Goal: Complete application form

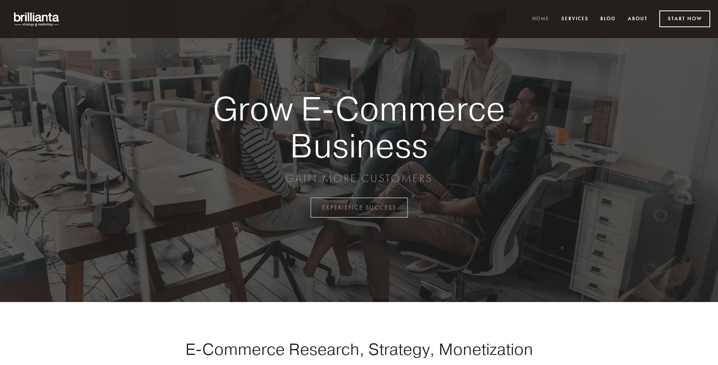
scroll to position [2037, 0]
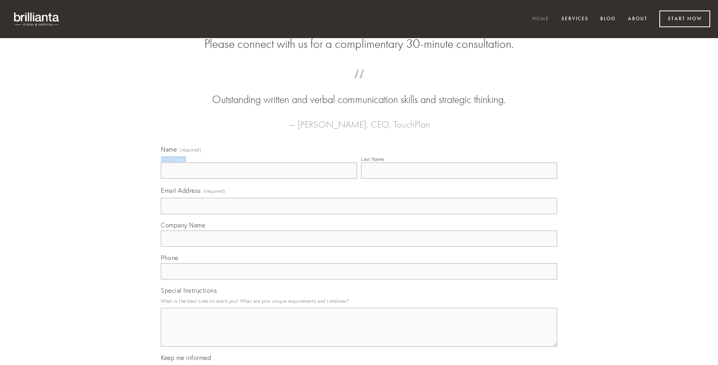
type input "[PERSON_NAME]"
click at [459, 179] on input "Last Name" at bounding box center [459, 170] width 196 height 16
type input "[PERSON_NAME]"
click at [359, 214] on input "Email Address (required)" at bounding box center [359, 206] width 396 height 16
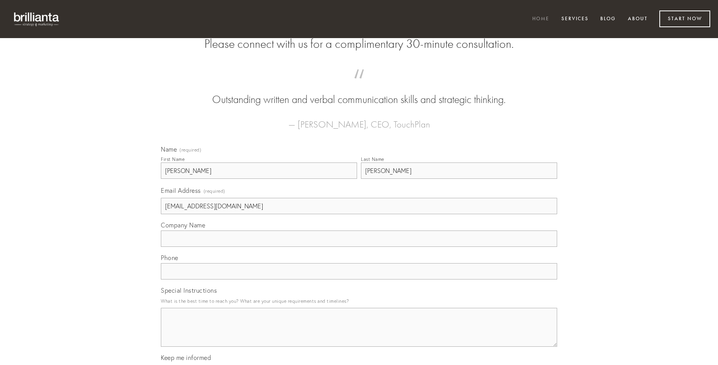
type input "[EMAIL_ADDRESS][DOMAIN_NAME]"
click at [359, 247] on input "Company Name" at bounding box center [359, 238] width 396 height 16
type input "adduco"
click at [359, 279] on input "text" at bounding box center [359, 271] width 396 height 16
click at [359, 334] on textarea "Special Instructions" at bounding box center [359, 327] width 396 height 39
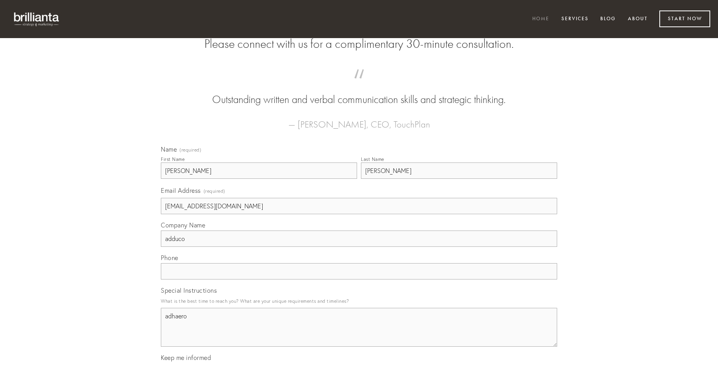
type textarea "adhaero"
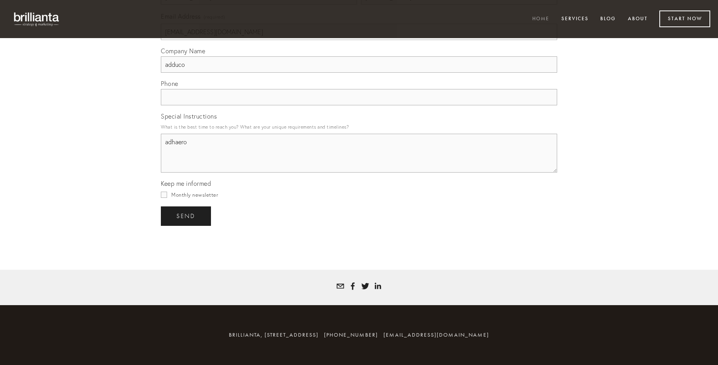
click at [187, 216] on span "send" at bounding box center [185, 216] width 19 height 7
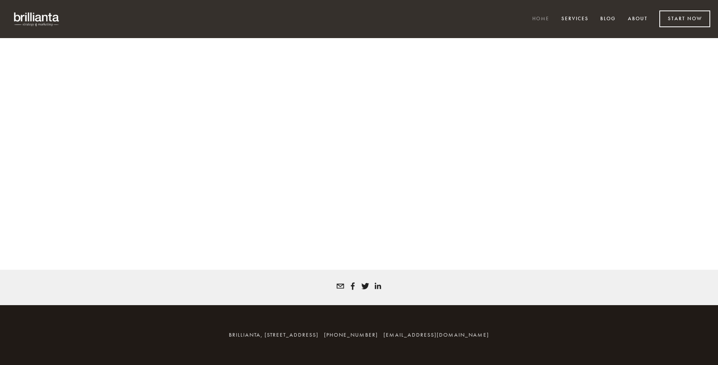
scroll to position [2027, 0]
